Goal: Information Seeking & Learning: Learn about a topic

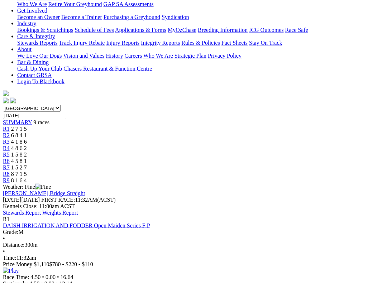
scroll to position [129, 0]
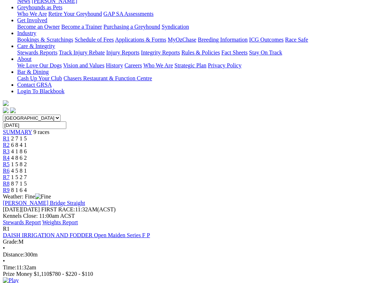
scroll to position [121, 0]
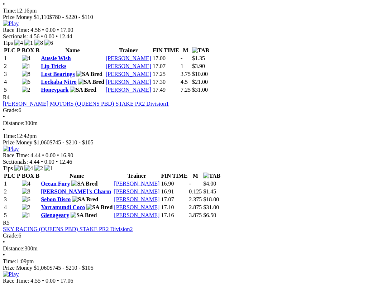
scroll to position [636, 0]
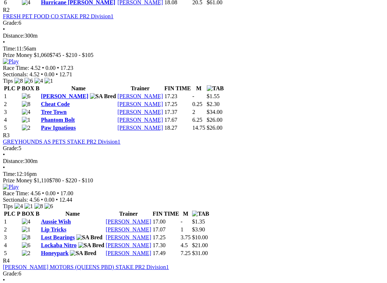
scroll to position [497, 0]
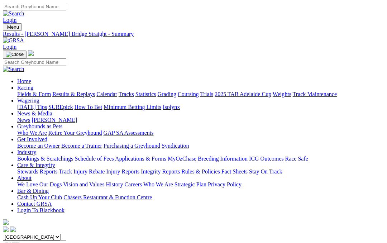
click at [32, 91] on link "Fields & Form" at bounding box center [34, 94] width 34 height 6
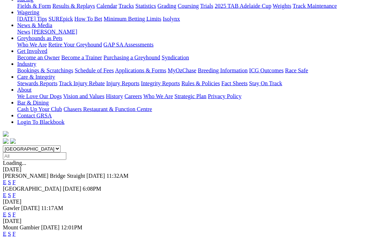
scroll to position [70, 0]
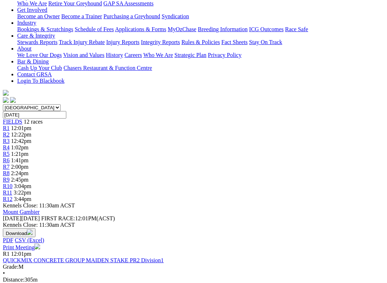
scroll to position [129, 0]
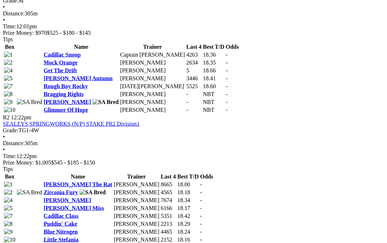
scroll to position [394, 0]
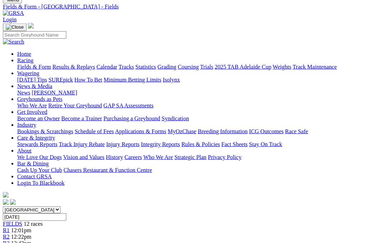
scroll to position [0, 186]
